Goal: Task Accomplishment & Management: Manage account settings

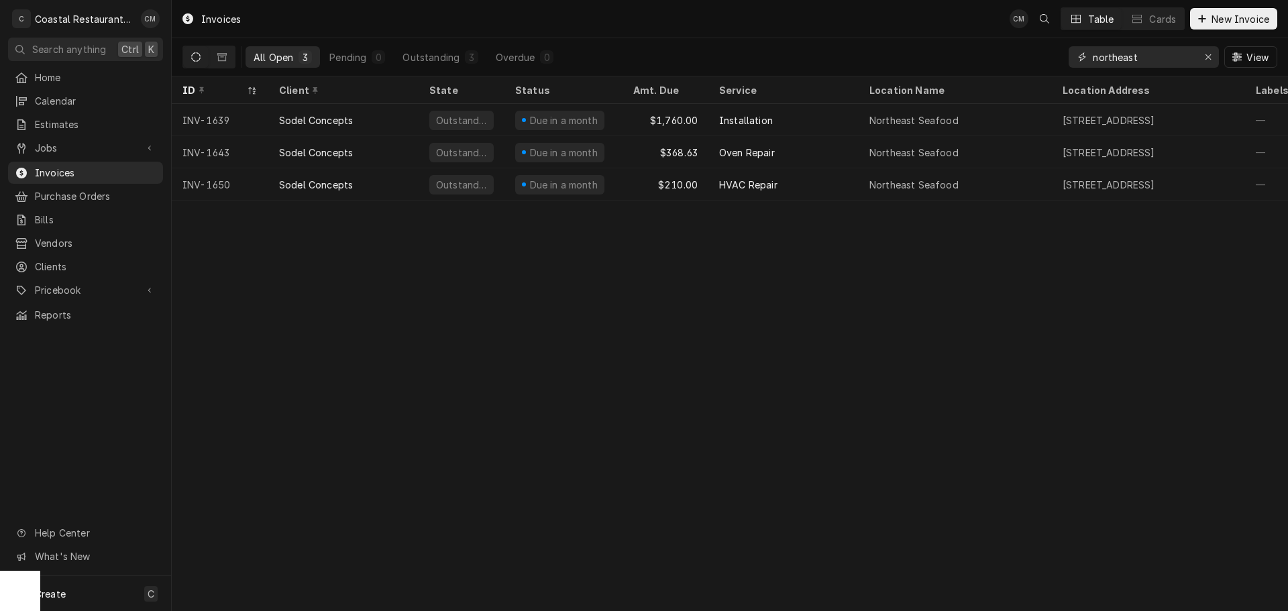
drag, startPoint x: 1108, startPoint y: 55, endPoint x: 1020, endPoint y: 55, distance: 88.5
click at [1020, 55] on div "All Open 3 Pending 0 Outstanding 3 Overdue 0 northeast View" at bounding box center [729, 57] width 1095 height 38
type input "milford"
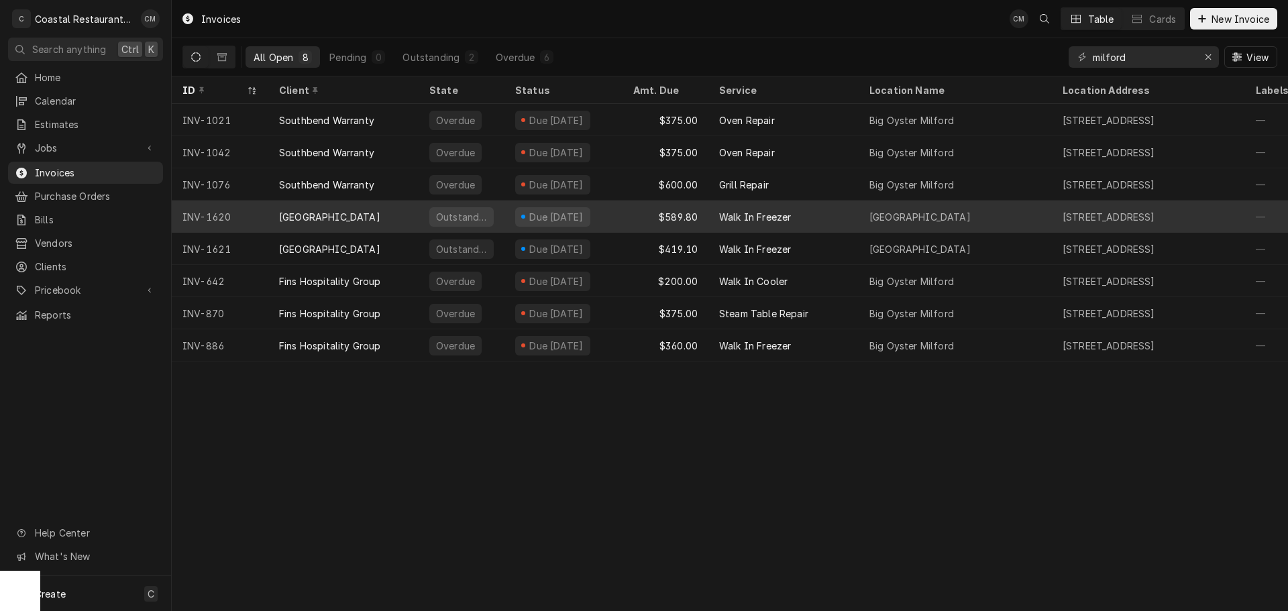
click at [818, 215] on div "Walk In Freezer" at bounding box center [783, 217] width 150 height 32
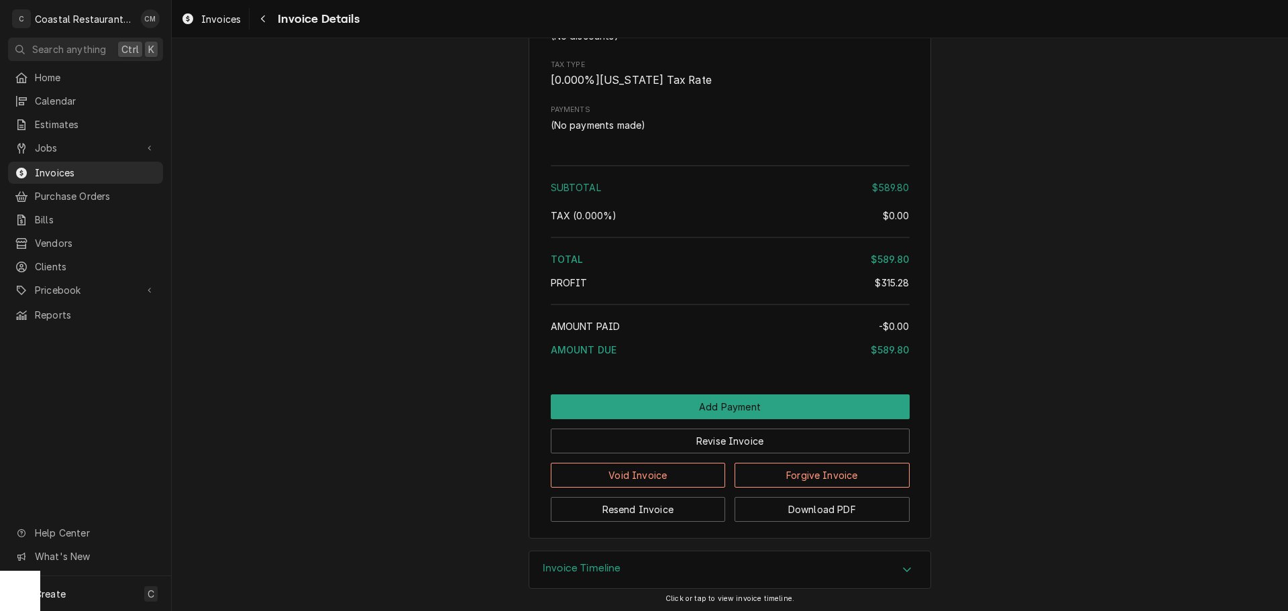
scroll to position [1430, 0]
click at [686, 408] on button "Add Payment" at bounding box center [730, 404] width 359 height 25
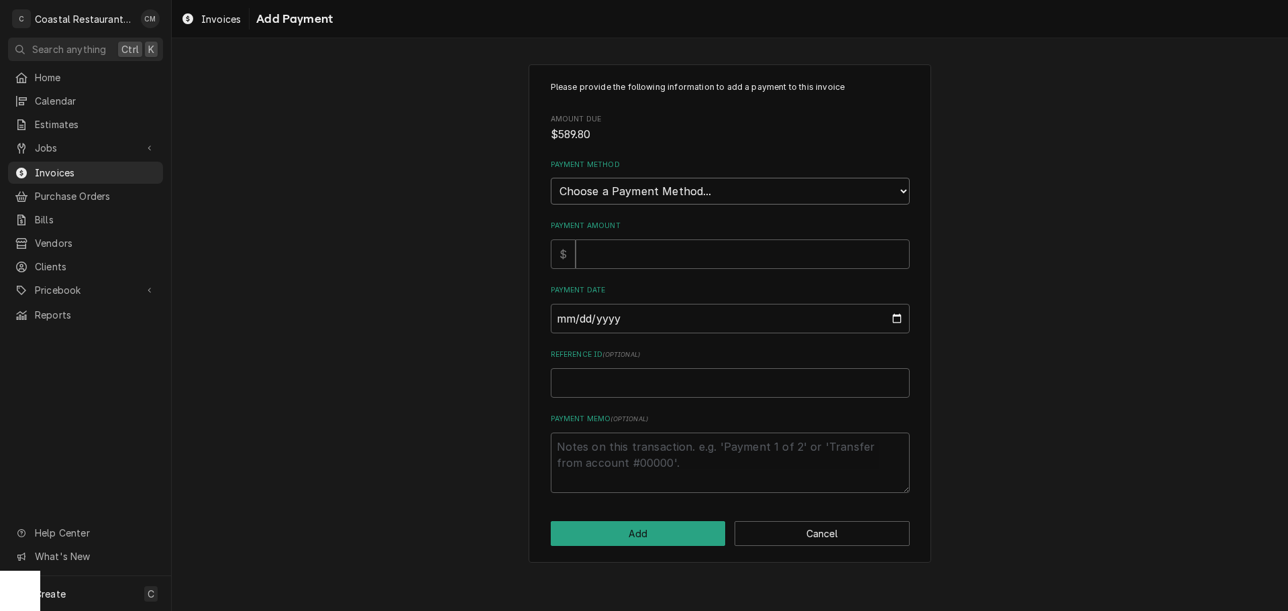
click at [650, 188] on select "Choose a Payment Method... Cash Check Credit/Debit Card ACH/eCheck Other" at bounding box center [730, 191] width 359 height 27
select select "2"
click at [551, 178] on select "Choose a Payment Method... Cash Check Credit/Debit Card ACH/eCheck Other" at bounding box center [730, 191] width 359 height 27
click at [624, 260] on input "Payment Amount" at bounding box center [743, 254] width 334 height 30
type textarea "x"
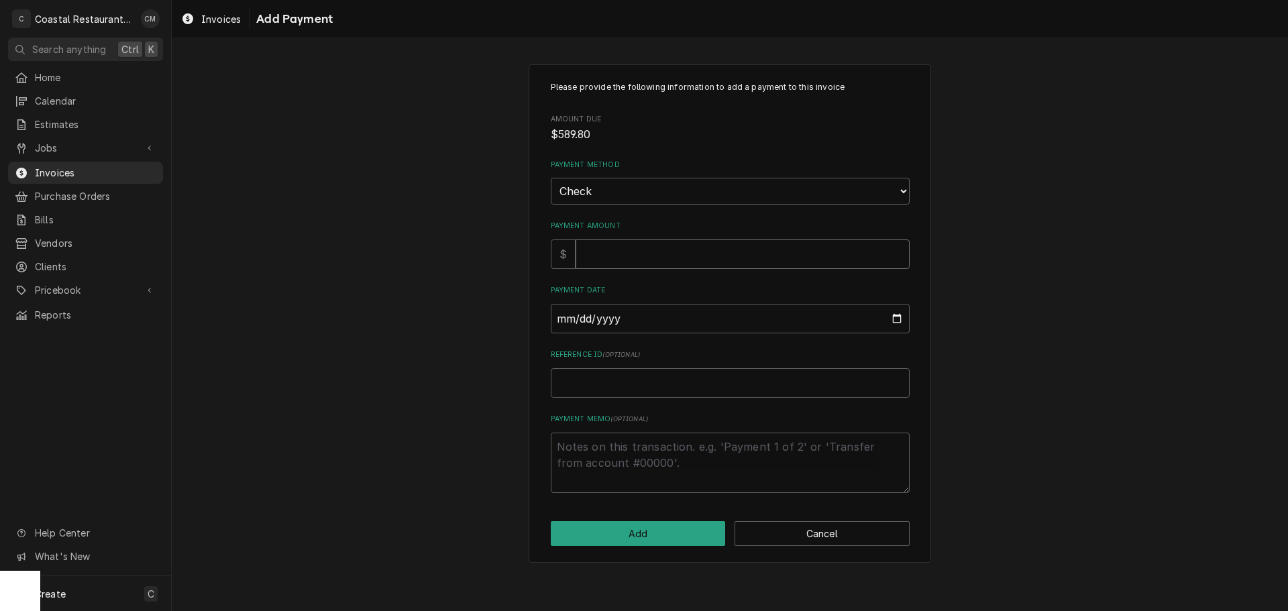
type input "5"
type textarea "x"
type input "58"
type textarea "x"
type input "589"
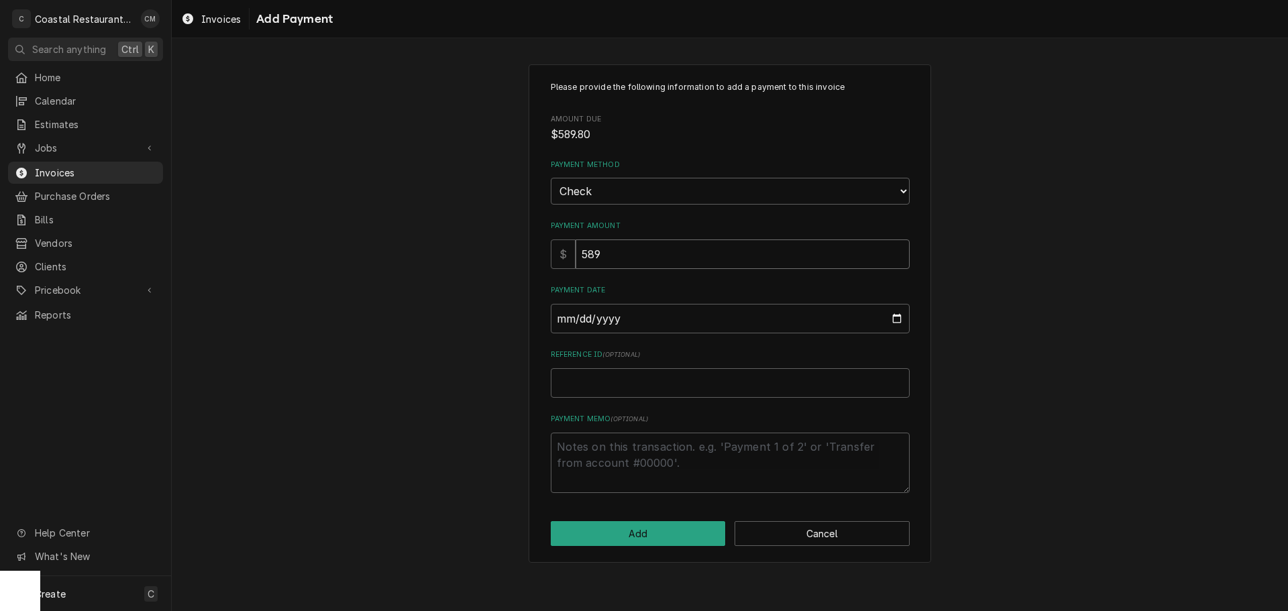
type textarea "x"
type input "589.9"
type input "0002-10-06"
type textarea "x"
type input "0020-10-06"
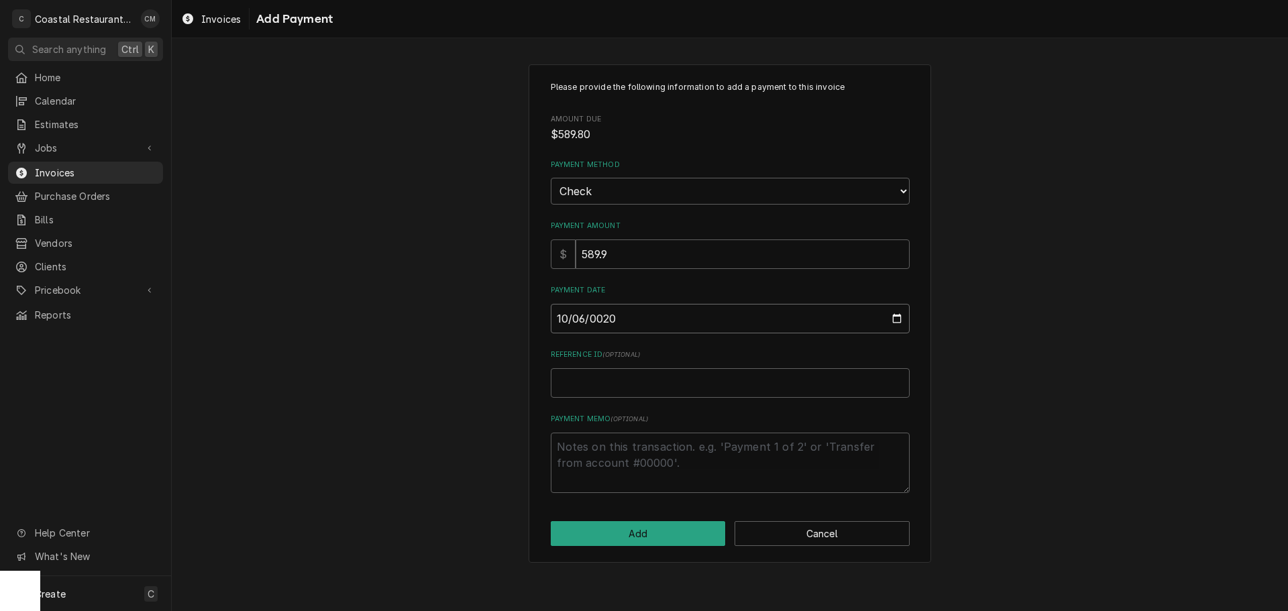
type textarea "x"
type input "0202-10-06"
type textarea "x"
type input "2025-10-06"
click at [665, 389] on input "Reference ID ( optional )" at bounding box center [730, 383] width 359 height 30
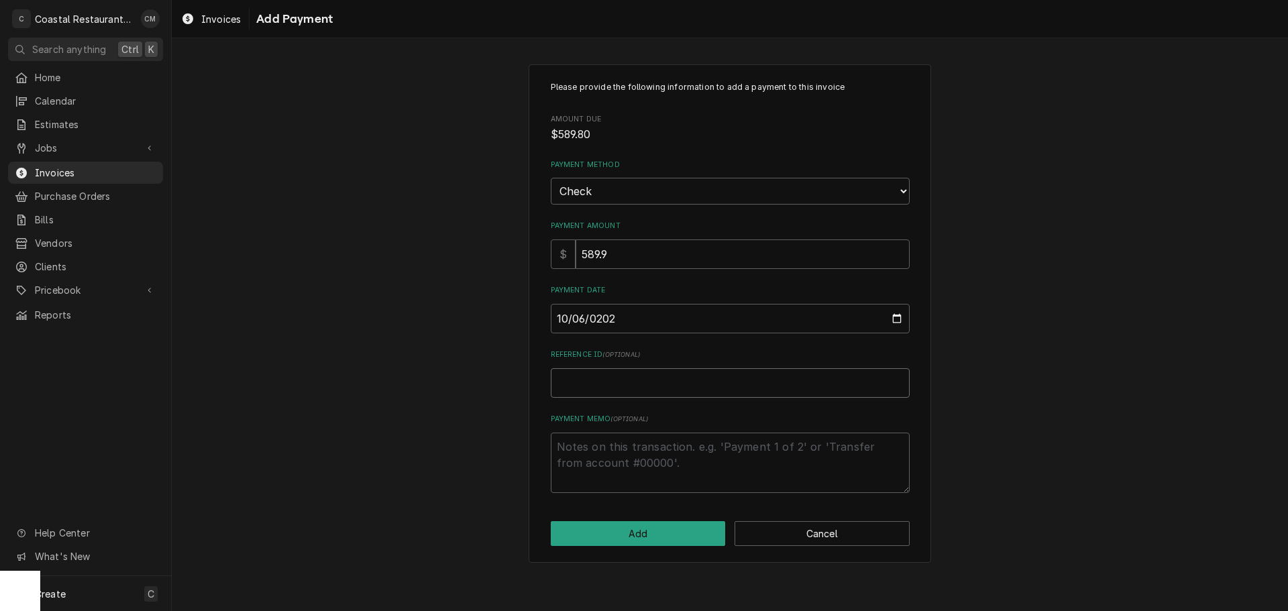
type textarea "x"
type input "E"
type textarea "x"
type input "EF"
type textarea "x"
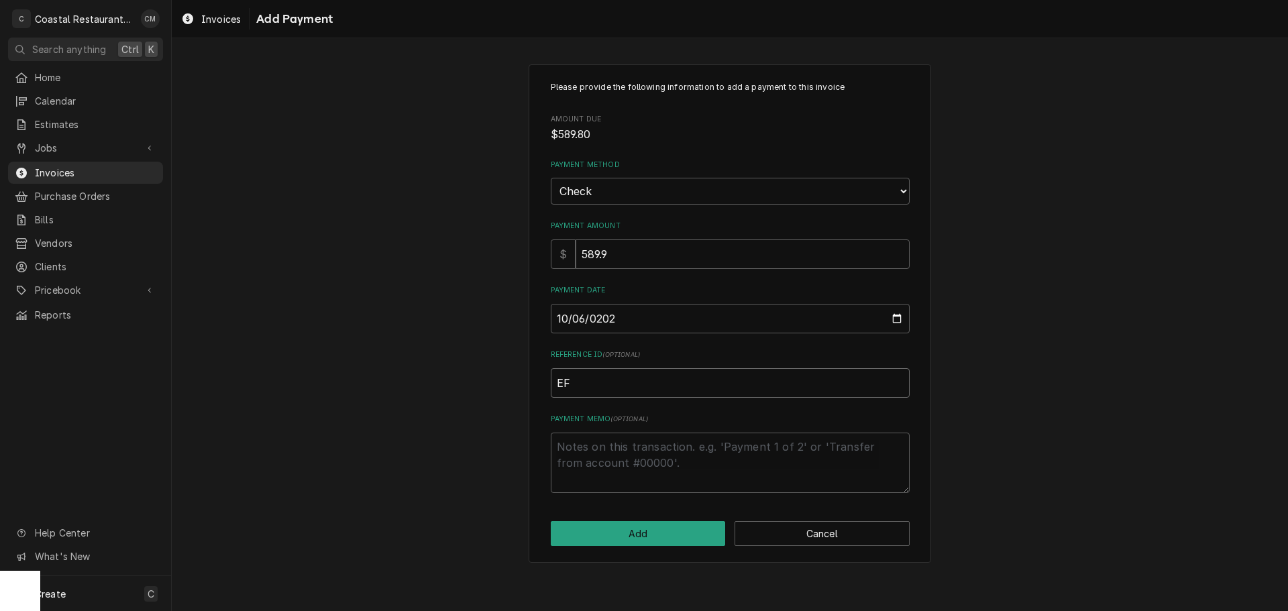
type input "EFT"
type textarea "x"
type input "EFT"
type textarea "x"
type input "EFT 5"
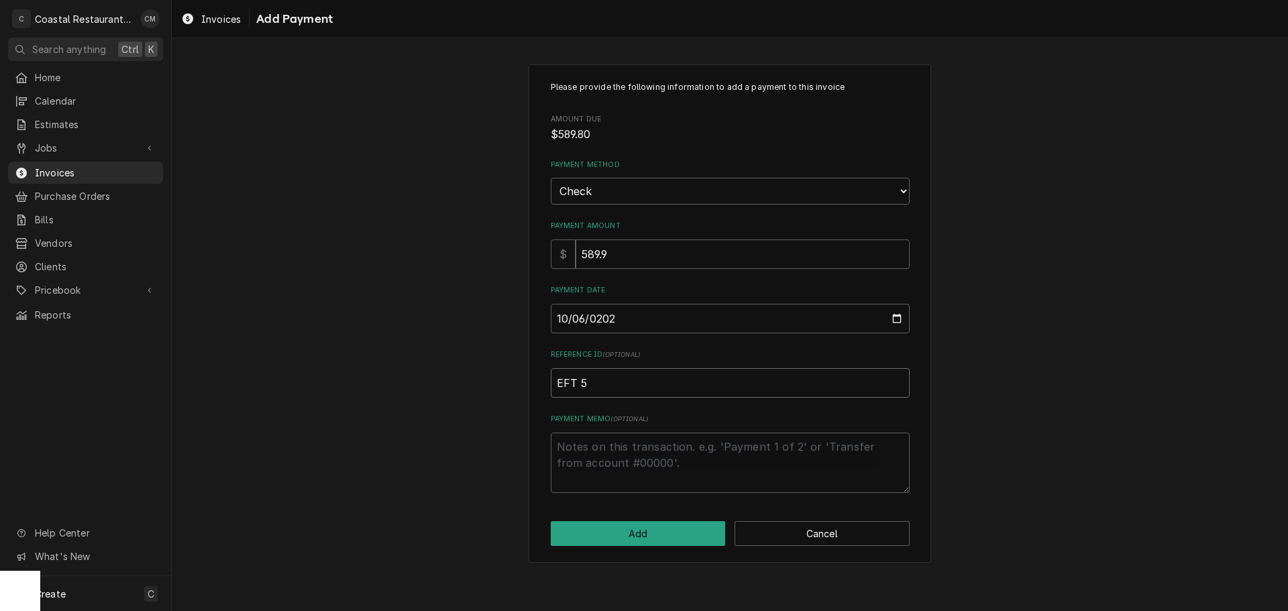
type textarea "x"
type input "EFT 59"
type textarea "x"
type input "EFT 595"
type textarea "x"
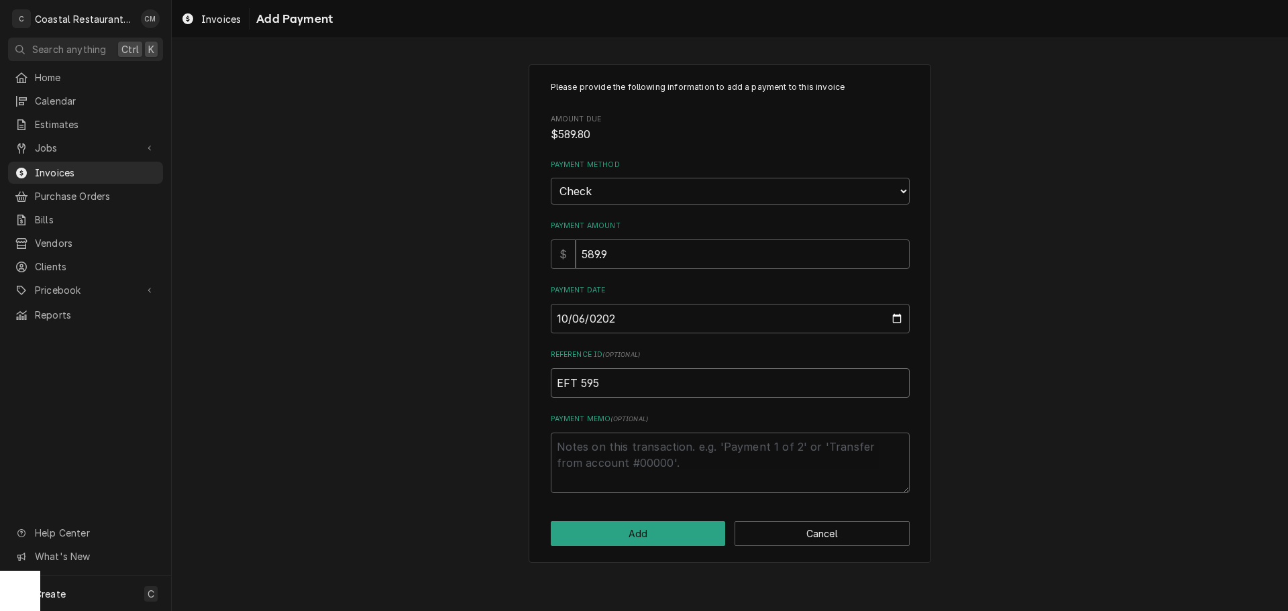
type input "EFT 5952"
type textarea "x"
type input "EFT 59524"
type textarea "x"
type input "EFT 595247"
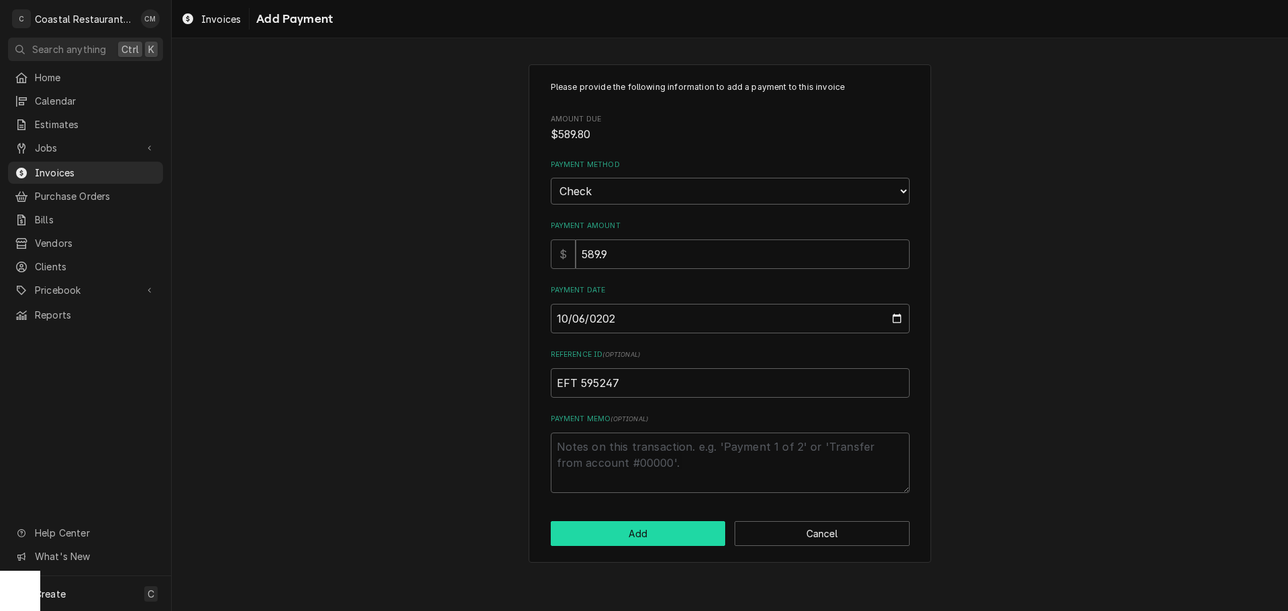
click button "Add" at bounding box center [638, 533] width 175 height 25
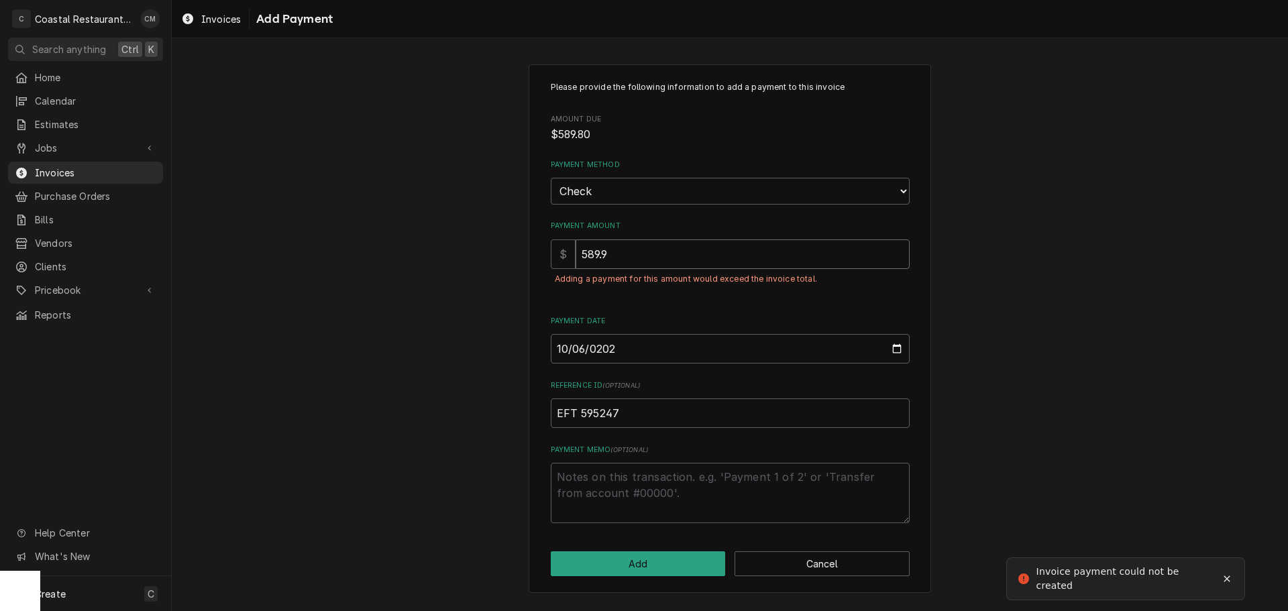
click at [644, 254] on input "589.9" at bounding box center [743, 254] width 334 height 30
drag, startPoint x: 620, startPoint y: 254, endPoint x: 604, endPoint y: 252, distance: 16.2
click at [604, 252] on input "589.9" at bounding box center [743, 254] width 334 height 30
type textarea "x"
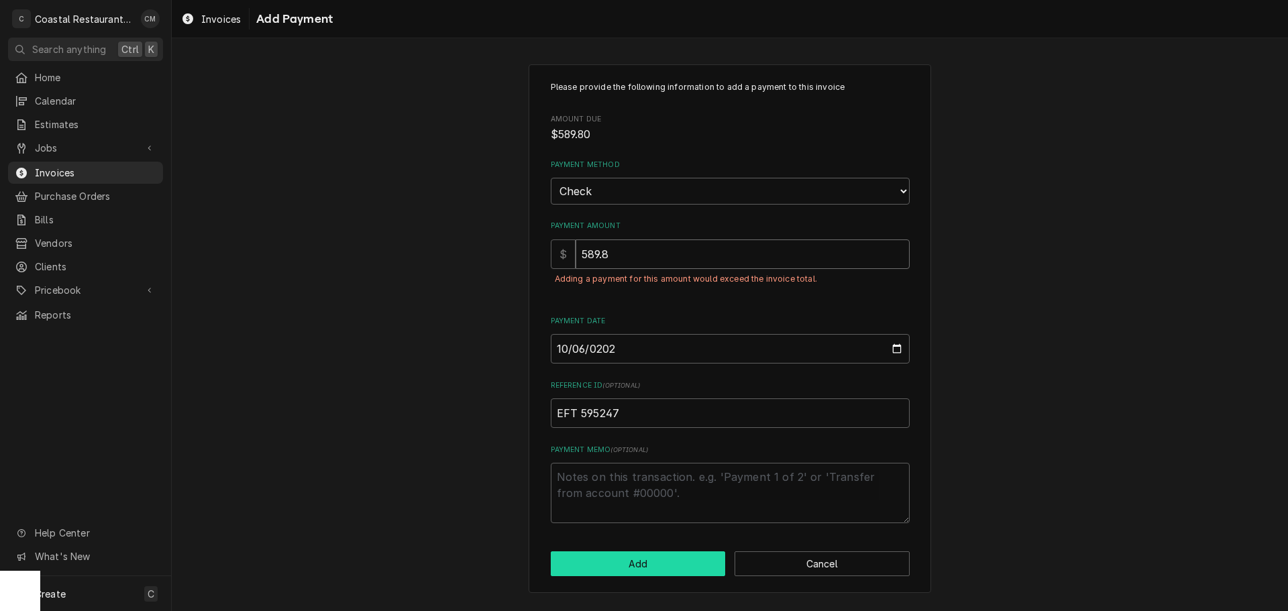
type input "589.8"
drag, startPoint x: 600, startPoint y: 561, endPoint x: 53, endPoint y: 290, distance: 610.8
click at [600, 561] on button "Add" at bounding box center [638, 563] width 175 height 25
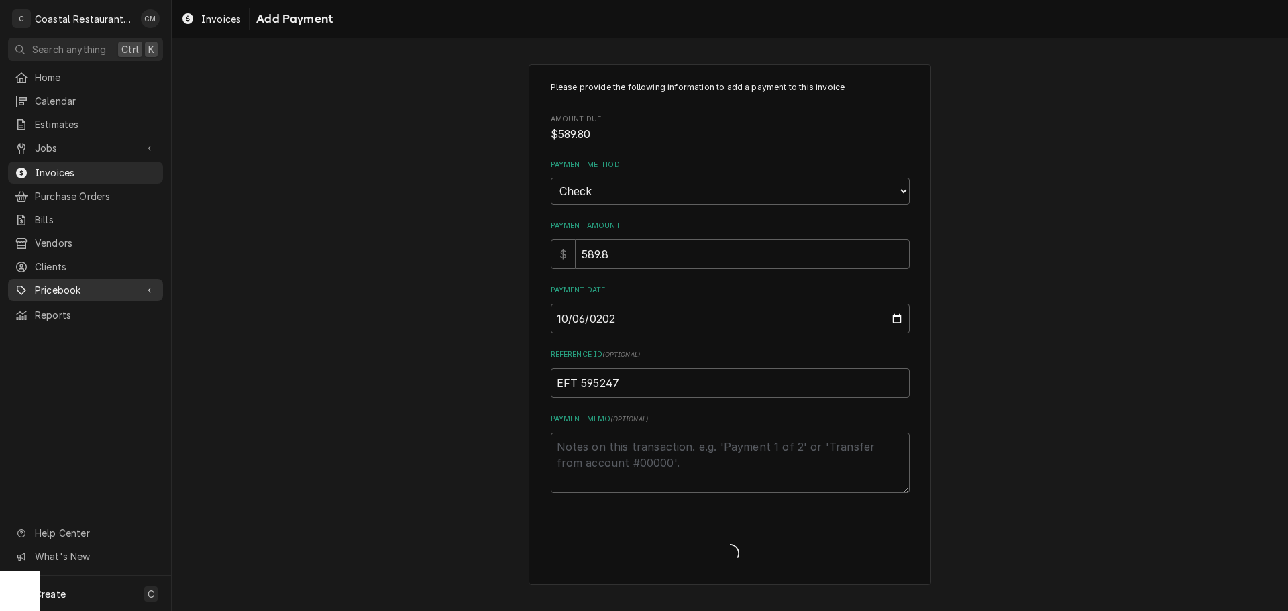
type textarea "x"
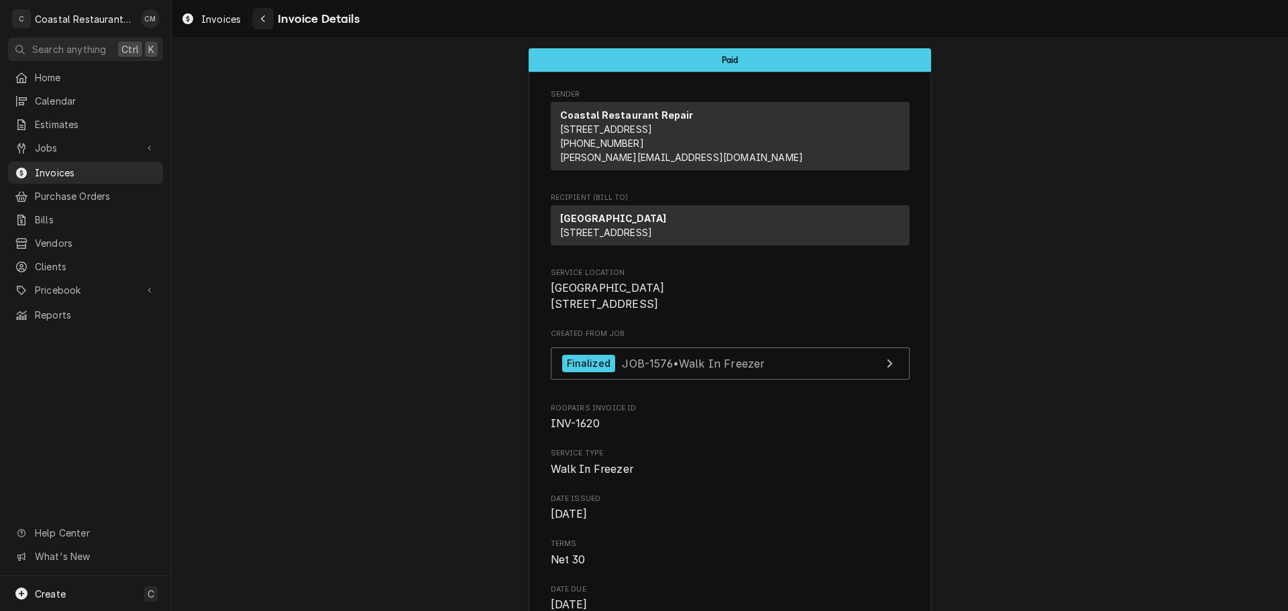
click at [263, 18] on icon "Navigate back" at bounding box center [263, 18] width 6 height 9
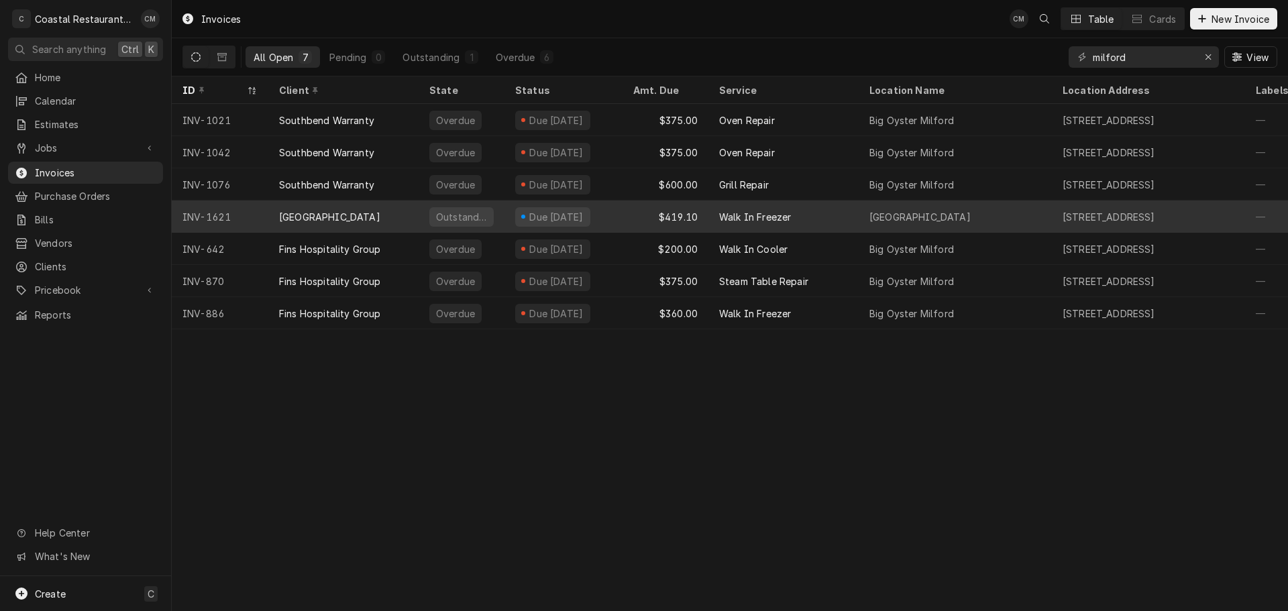
click at [651, 215] on div "$419.10" at bounding box center [665, 217] width 86 height 32
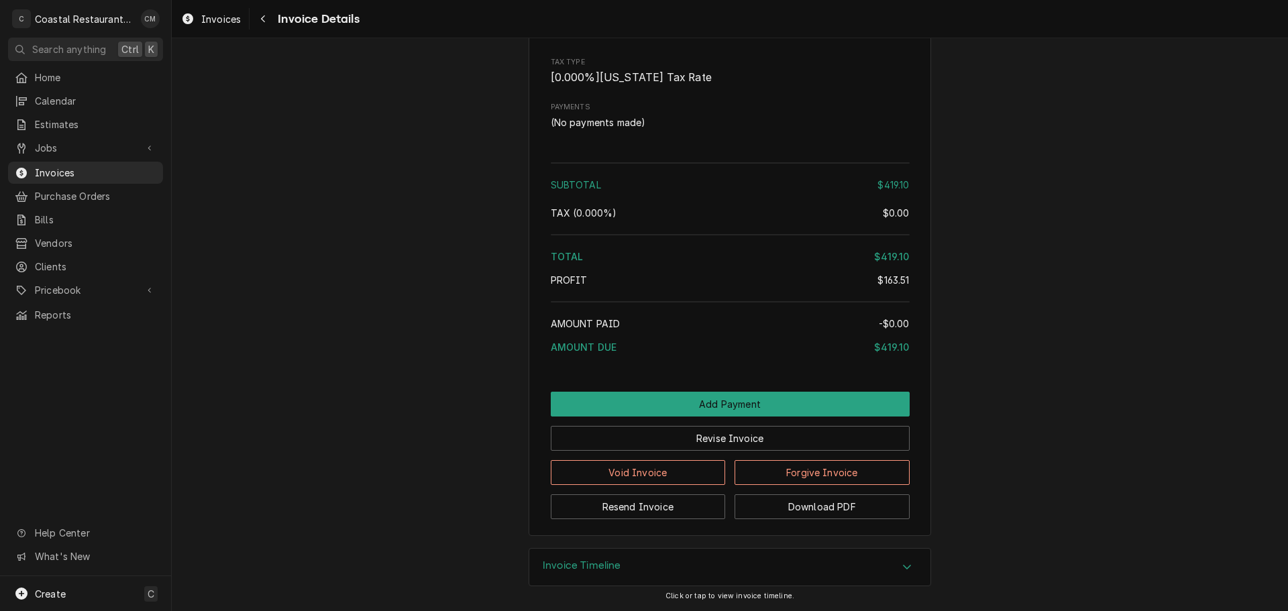
scroll to position [1315, 0]
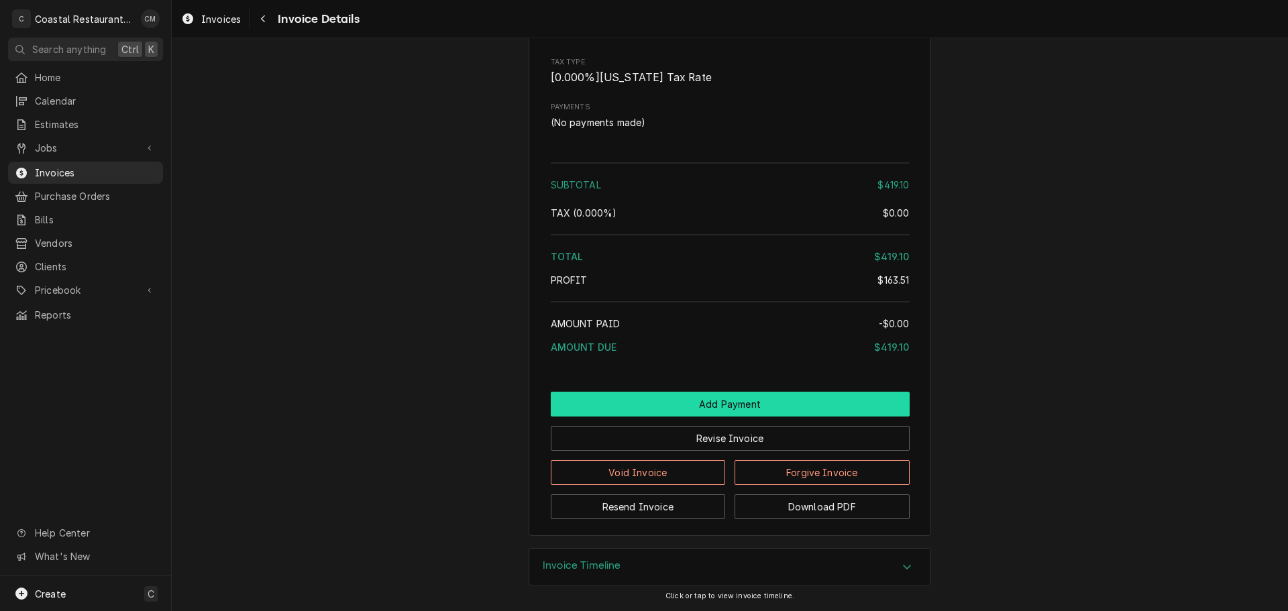
click at [651, 399] on button "Add Payment" at bounding box center [730, 404] width 359 height 25
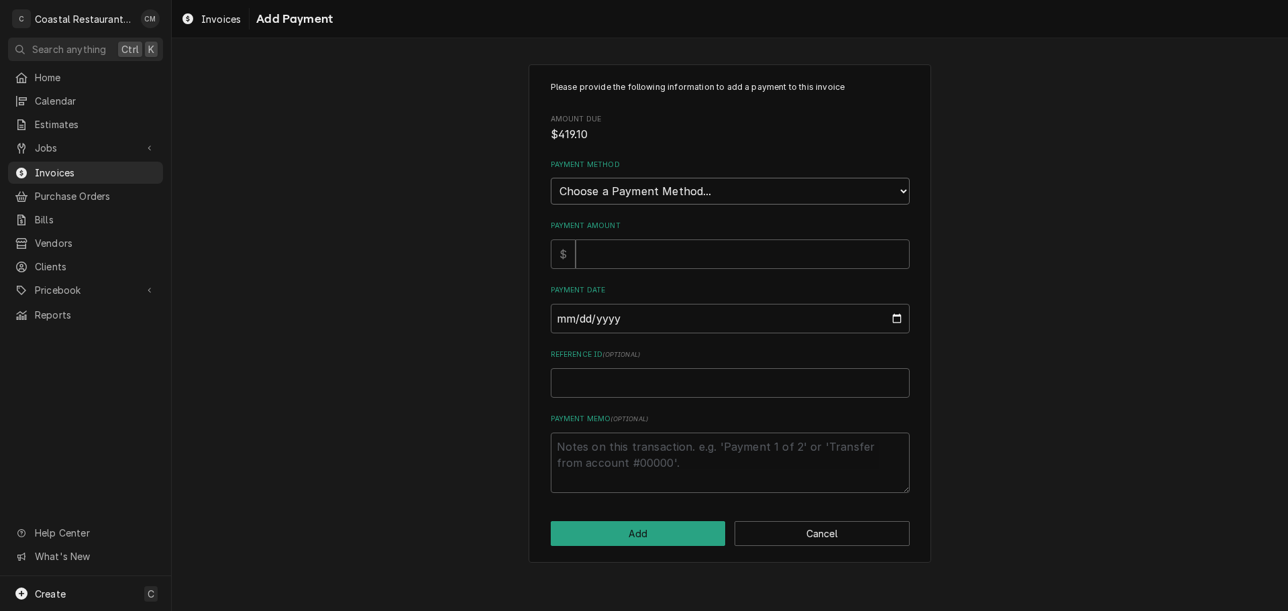
click at [654, 197] on select "Choose a Payment Method... Cash Check Credit/Debit Card ACH/eCheck Other" at bounding box center [730, 191] width 359 height 27
select select "2"
click at [551, 178] on select "Choose a Payment Method... Cash Check Credit/Debit Card ACH/eCheck Other" at bounding box center [730, 191] width 359 height 27
click at [642, 258] on input "Payment Amount" at bounding box center [743, 254] width 334 height 30
type textarea "x"
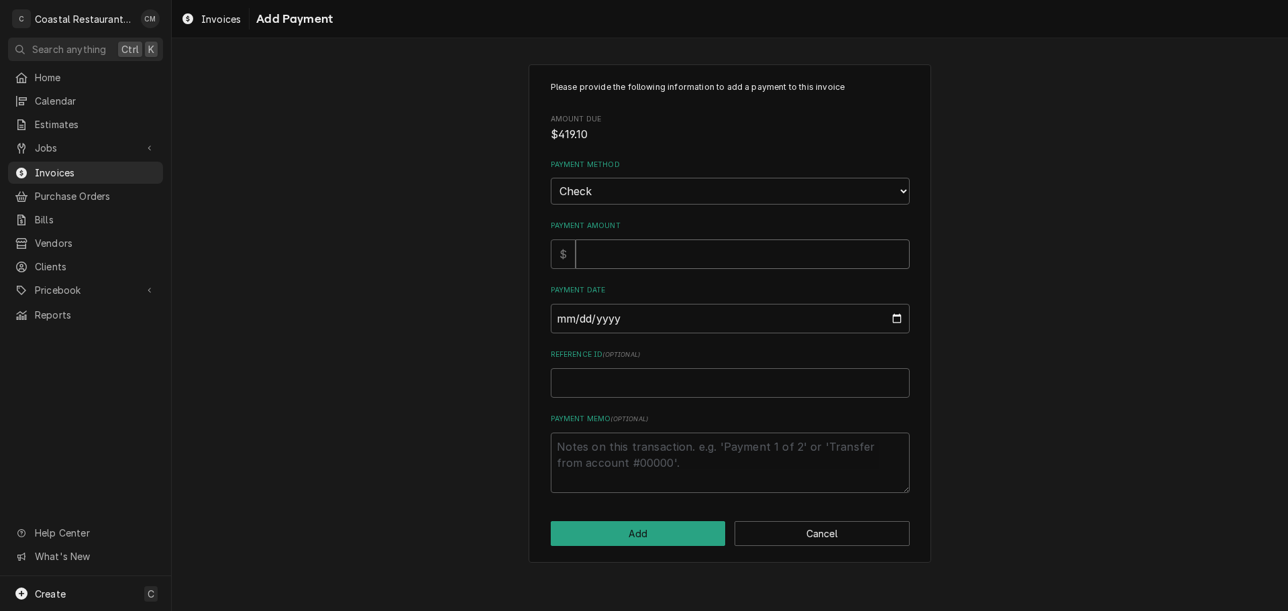
type input "4"
type textarea "x"
type input "41"
type textarea "x"
type input "419"
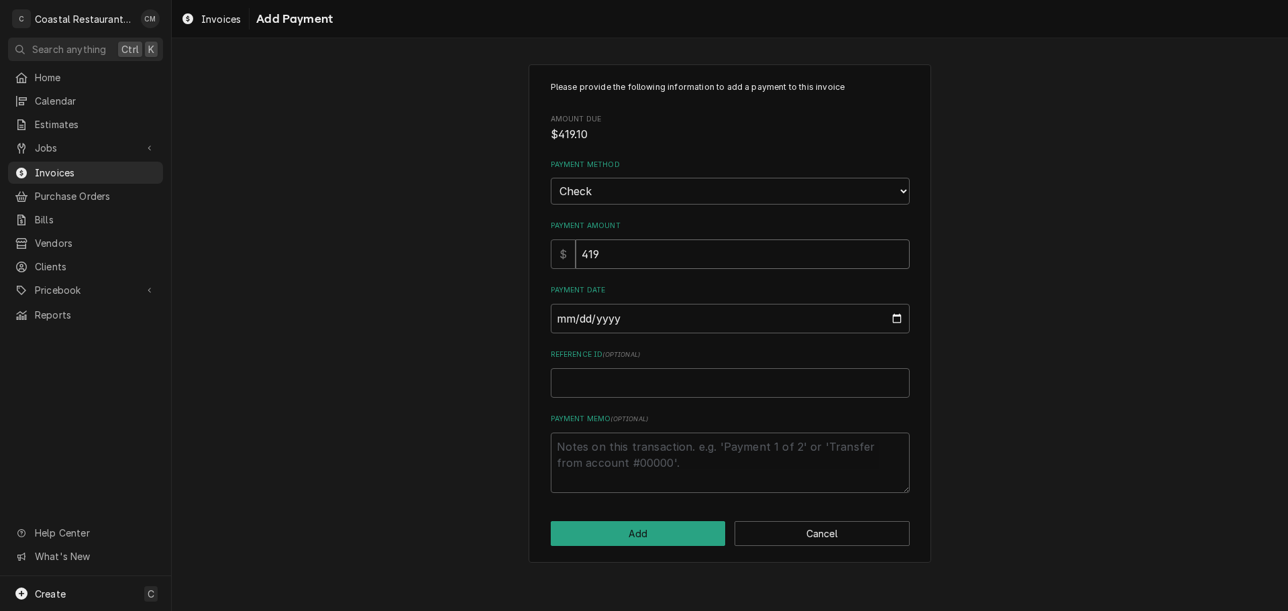
type textarea "x"
type input "419.1"
type input "0002-10-06"
type textarea "x"
type input "0020-10-06"
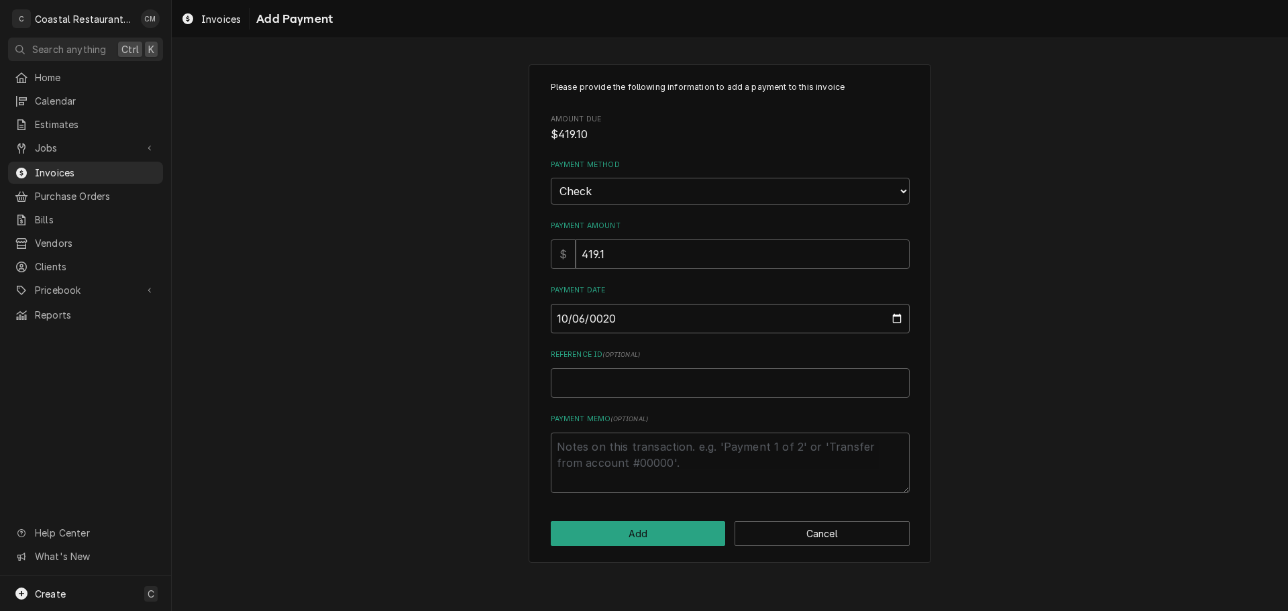
type textarea "x"
type input "0202-10-06"
type textarea "x"
type input "2025-10-06"
type textarea "x"
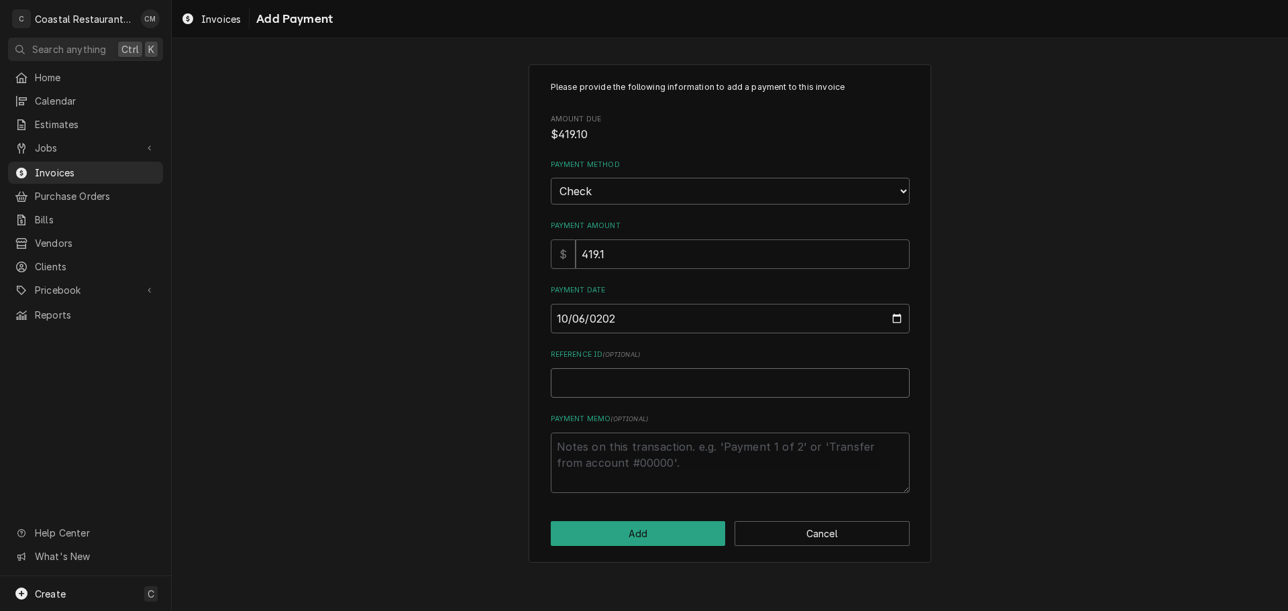
type input "E"
type textarea "x"
type input "ER"
type textarea "x"
type input "ERF"
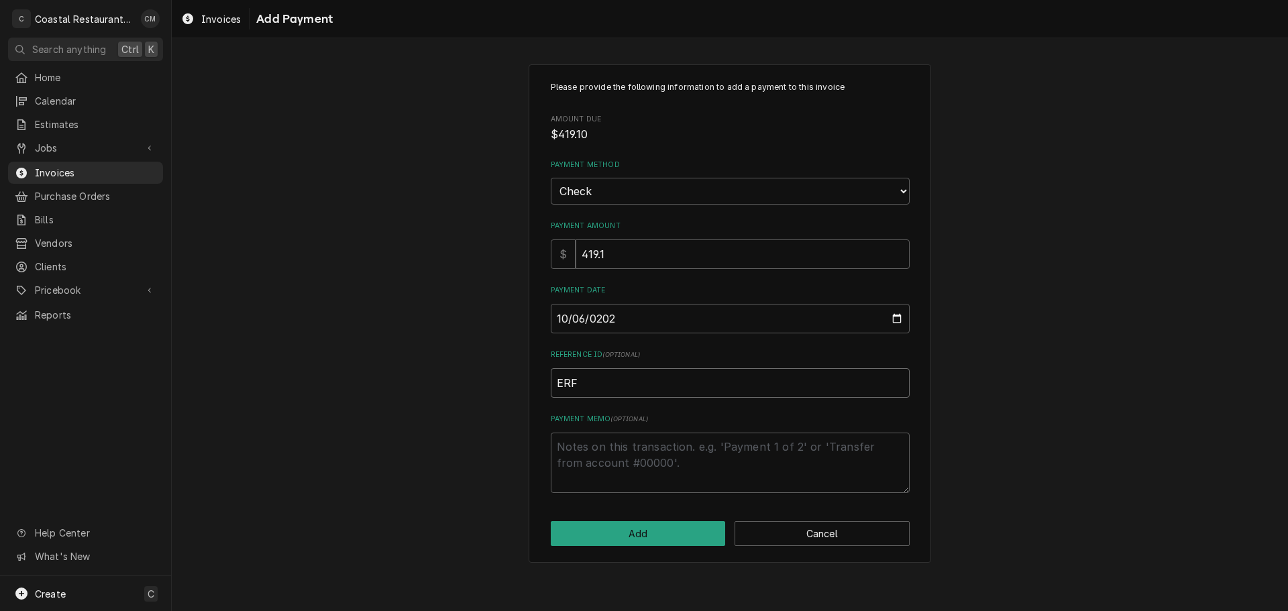
type textarea "x"
type input "ER"
type textarea "x"
type input "E"
type textarea "x"
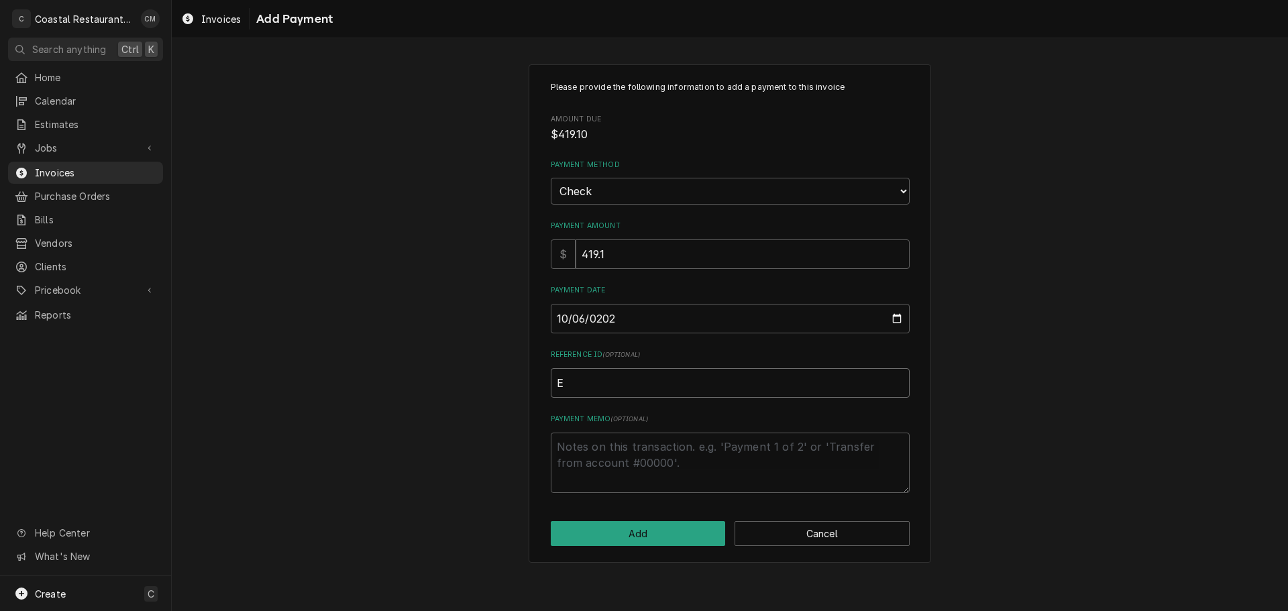
type input "EF"
type textarea "x"
type input "EFT"
type textarea "x"
type input "EFT"
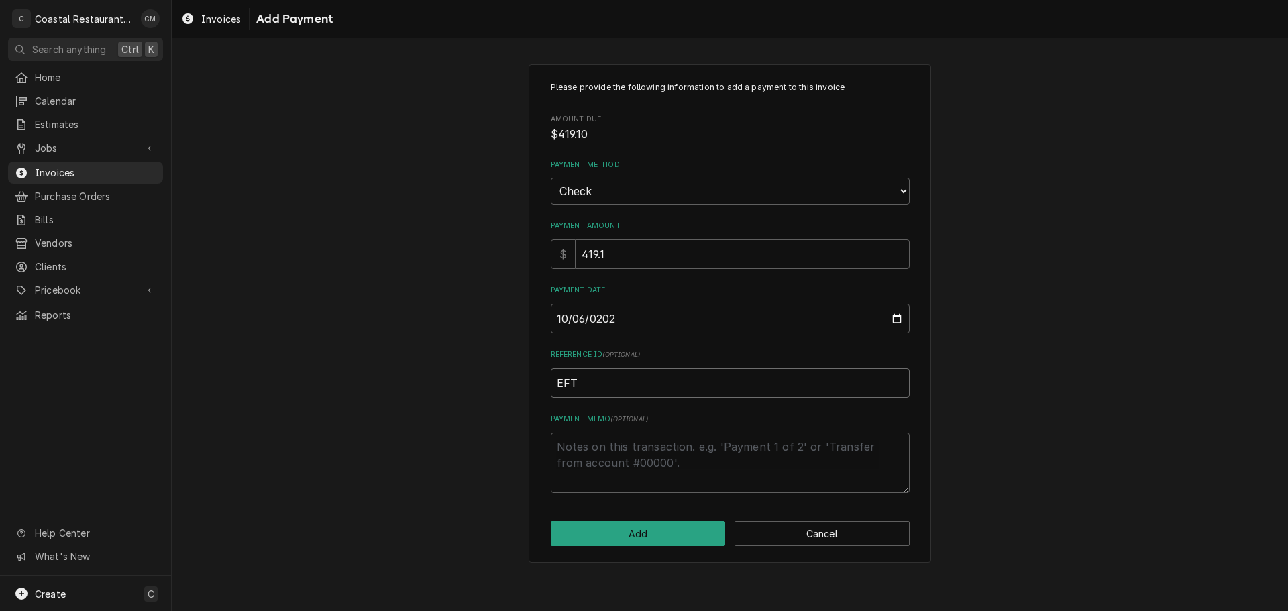
type textarea "x"
type input "EFT 5"
type textarea "x"
type input "EFT 59"
type textarea "x"
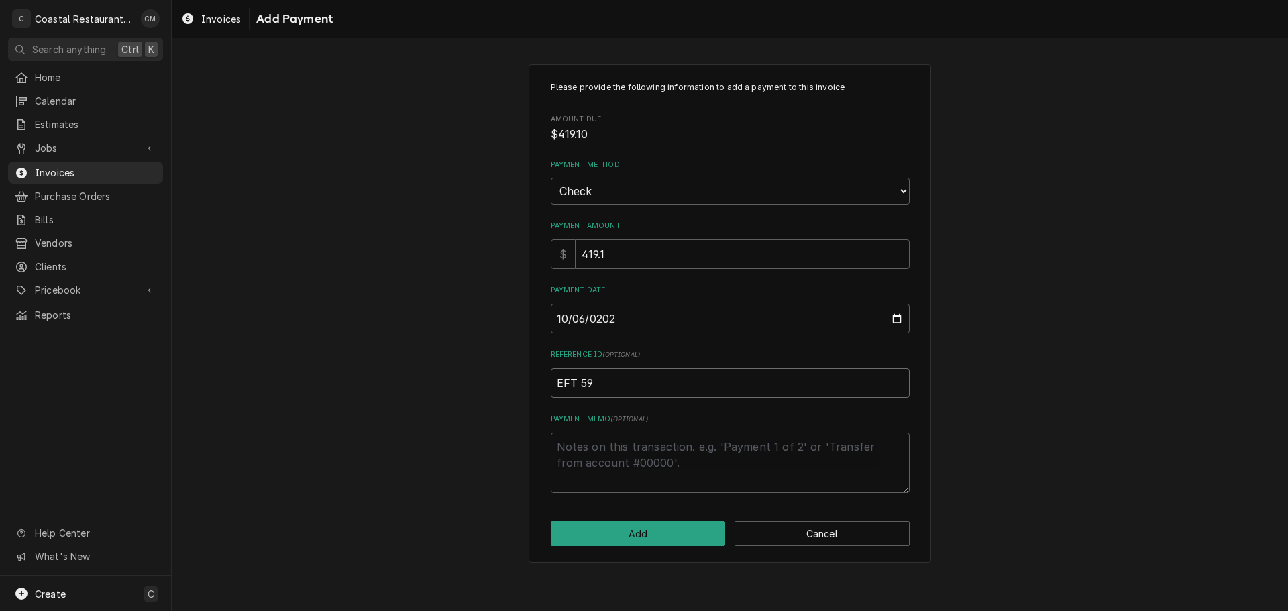
type input "EFT 595"
type textarea "x"
type input "EFT 5952"
type textarea "x"
type input "EFT 59524"
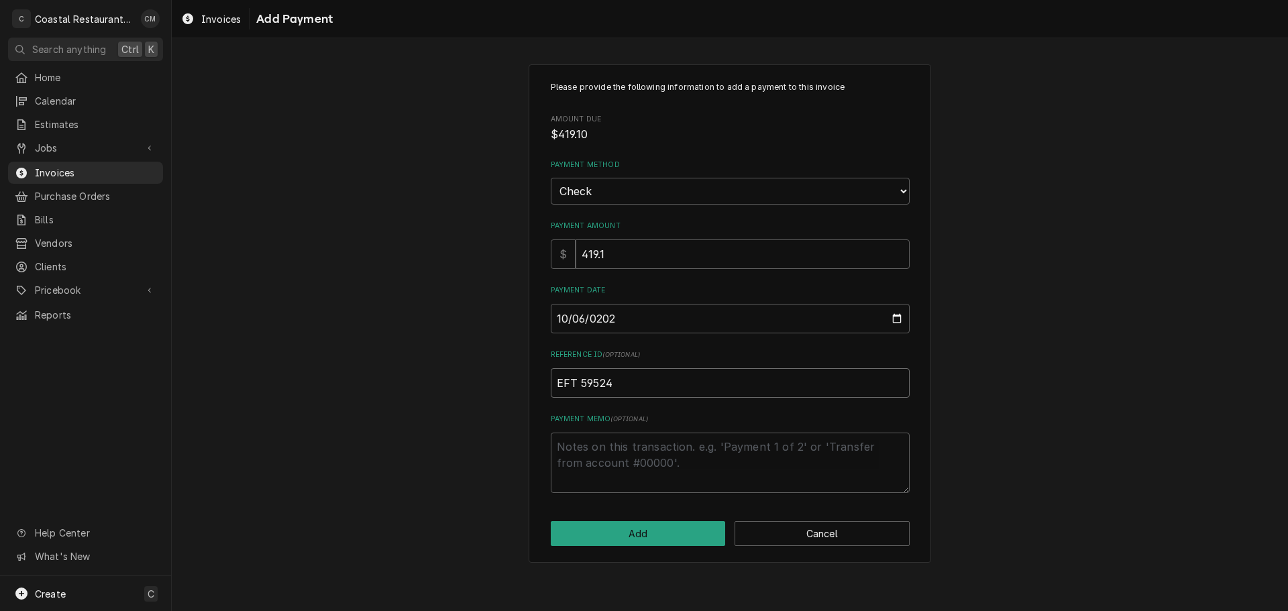
type textarea "x"
type input "EFT 595247"
click button "Add" at bounding box center [638, 533] width 175 height 25
type textarea "x"
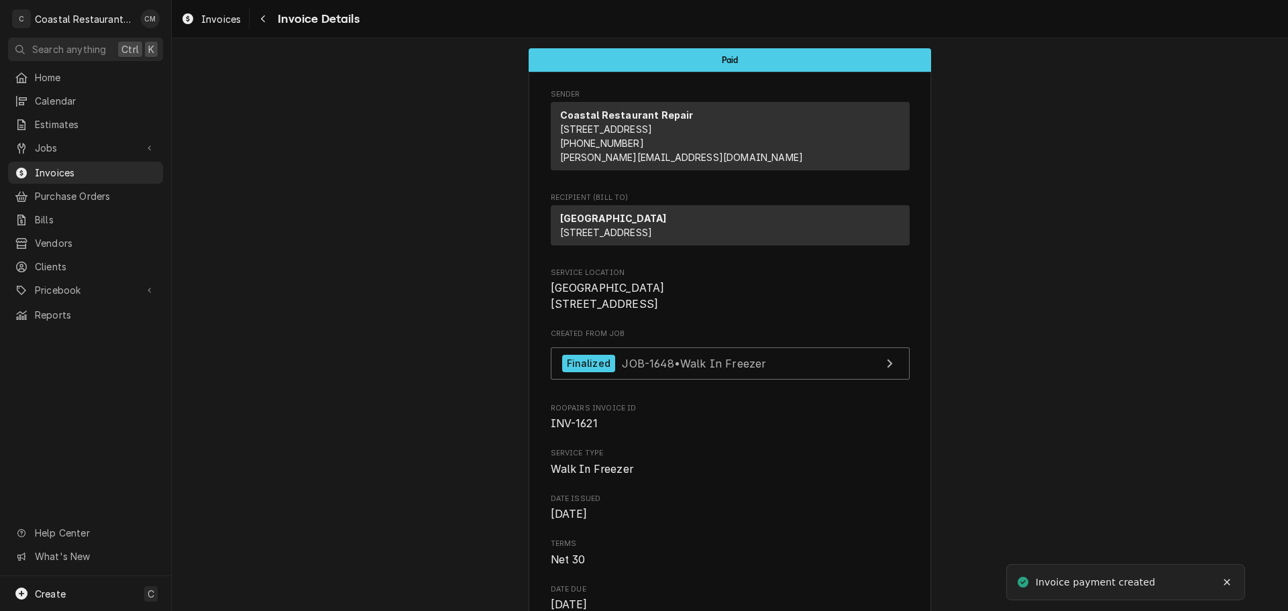
drag, startPoint x: 265, startPoint y: 25, endPoint x: 319, endPoint y: 124, distance: 112.3
click at [265, 25] on button "Navigate back" at bounding box center [262, 18] width 21 height 21
